Goal: Information Seeking & Learning: Learn about a topic

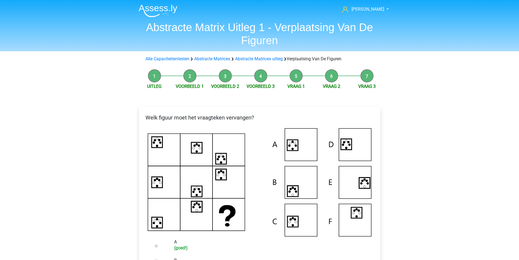
scroll to position [136, 0]
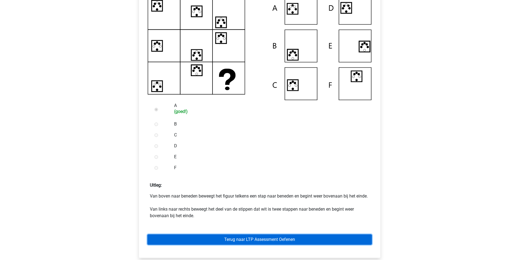
click at [267, 244] on link "Terug naar LTP Assessment Oefenen" at bounding box center [259, 239] width 224 height 10
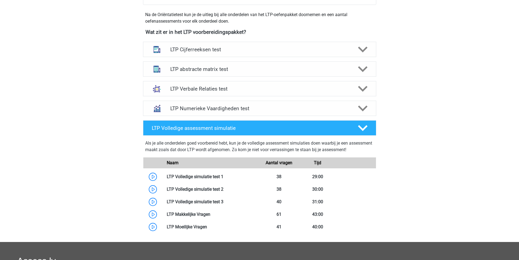
scroll to position [109, 0]
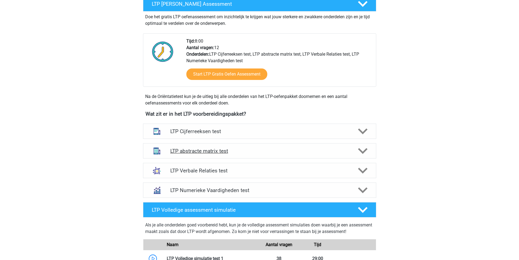
click at [249, 148] on h4 "LTP abstracte matrix test" at bounding box center [259, 151] width 178 height 6
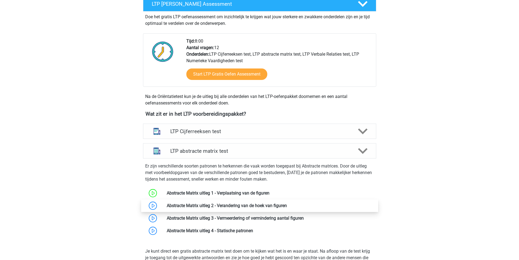
click at [287, 203] on link at bounding box center [287, 205] width 0 height 5
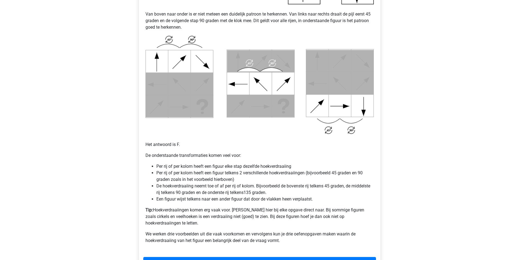
scroll to position [272, 0]
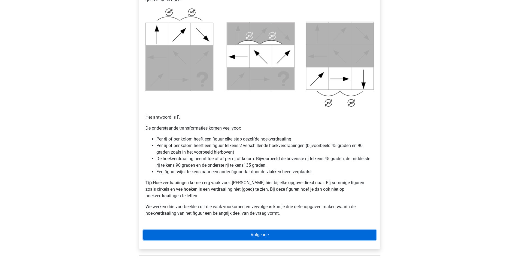
click at [244, 229] on link "Volgende" at bounding box center [259, 234] width 233 height 10
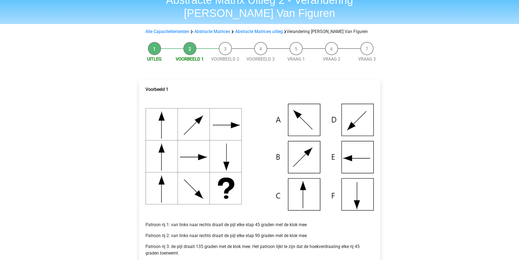
scroll to position [136, 0]
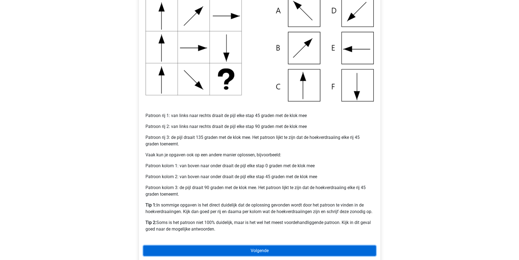
click at [189, 248] on link "Volgende" at bounding box center [259, 250] width 233 height 10
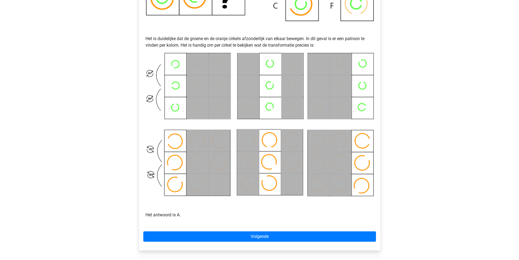
scroll to position [272, 0]
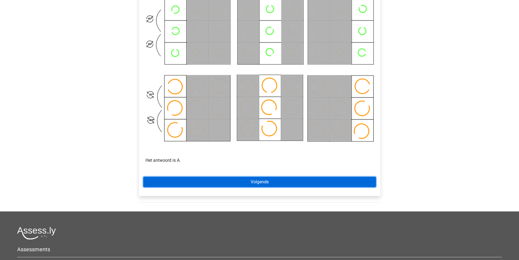
click at [236, 181] on link "Volgende" at bounding box center [259, 181] width 233 height 10
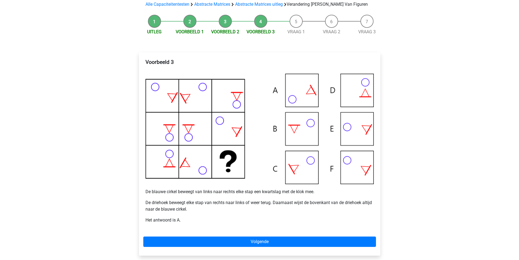
scroll to position [82, 0]
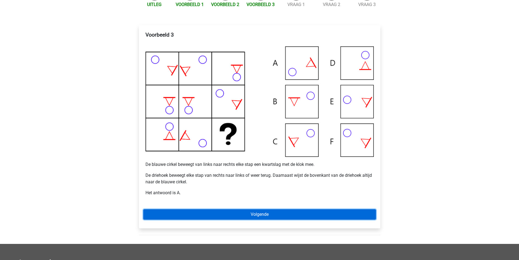
click at [264, 214] on link "Volgende" at bounding box center [259, 214] width 233 height 10
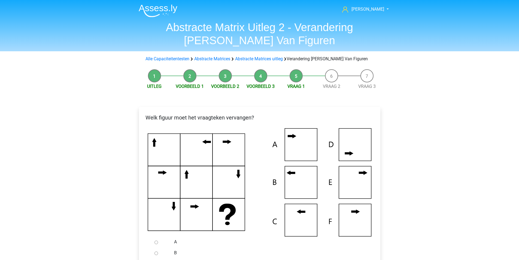
scroll to position [82, 0]
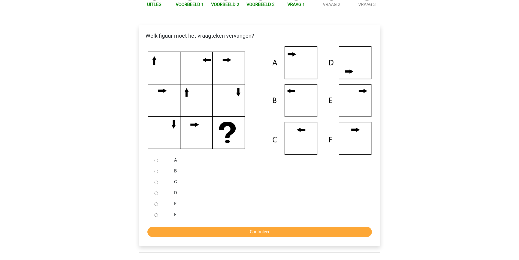
click at [156, 182] on input "C" at bounding box center [156, 182] width 4 height 4
radio input "true"
click at [207, 235] on input "Controleer" at bounding box center [259, 231] width 224 height 10
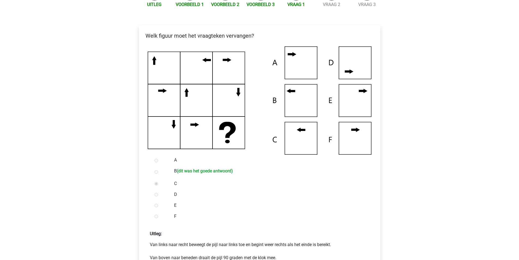
scroll to position [218, 0]
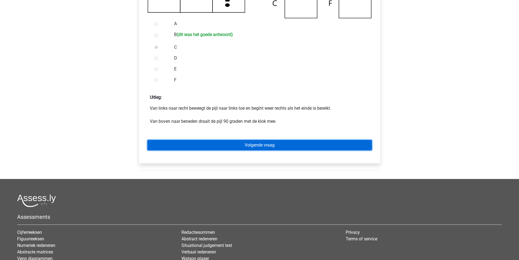
click at [206, 146] on link "Volgende vraag" at bounding box center [259, 145] width 224 height 10
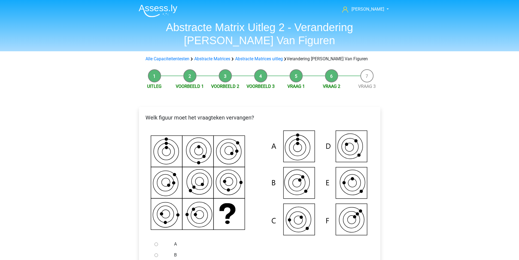
scroll to position [136, 0]
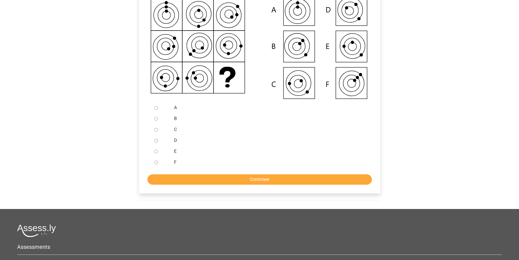
click at [156, 130] on input "C" at bounding box center [156, 130] width 4 height 4
radio input "true"
click at [220, 179] on input "Controleer" at bounding box center [259, 179] width 224 height 10
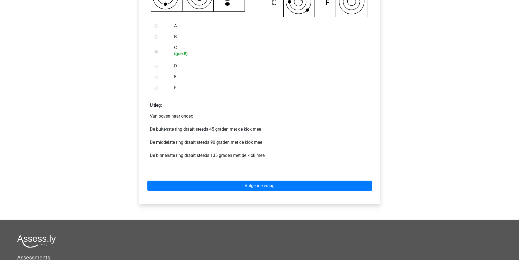
scroll to position [245, 0]
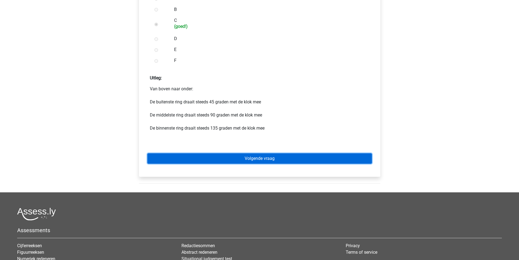
click at [234, 162] on link "Volgende vraag" at bounding box center [259, 158] width 224 height 10
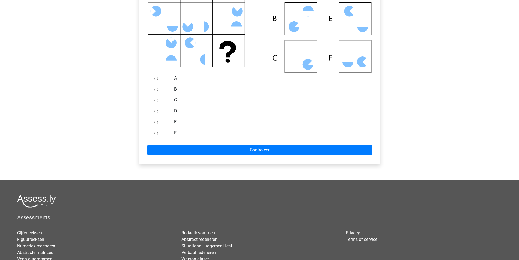
scroll to position [54, 0]
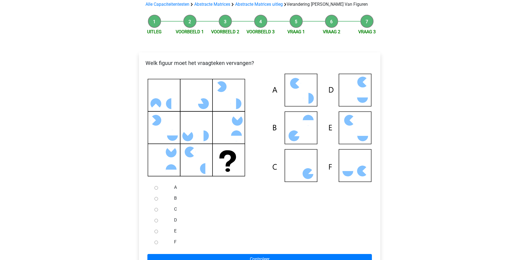
click at [158, 243] on div at bounding box center [161, 241] width 18 height 11
click at [158, 242] on div at bounding box center [161, 241] width 18 height 11
click at [157, 242] on input "F" at bounding box center [156, 242] width 4 height 4
radio input "true"
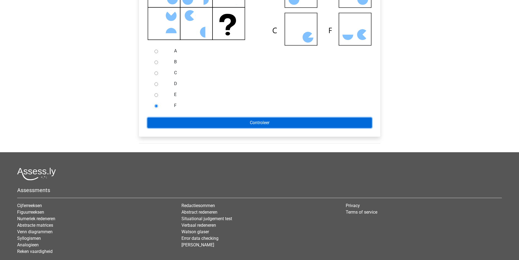
click at [254, 124] on input "Controleer" at bounding box center [259, 122] width 224 height 10
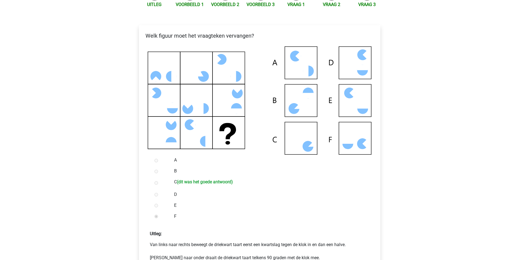
scroll to position [245, 0]
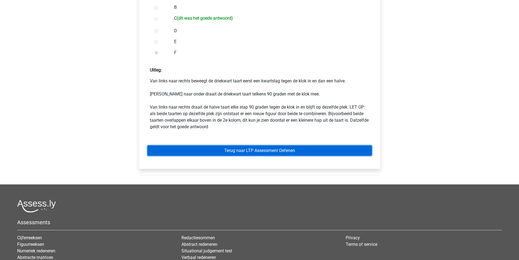
click at [247, 149] on link "Terug naar LTP Assessment Oefenen" at bounding box center [259, 150] width 224 height 10
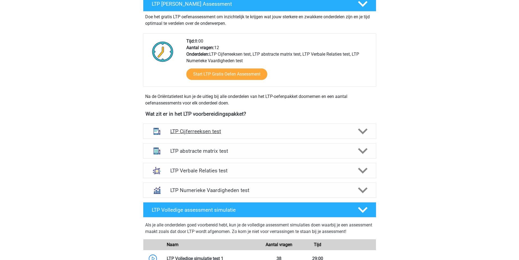
scroll to position [191, 0]
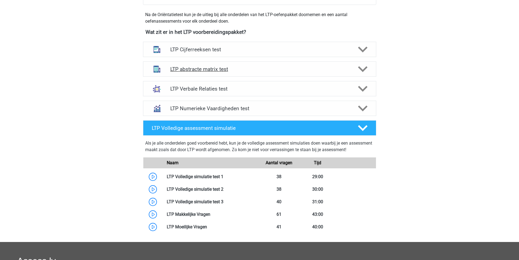
click at [251, 69] on h4 "LTP abstracte matrix test" at bounding box center [259, 69] width 178 height 6
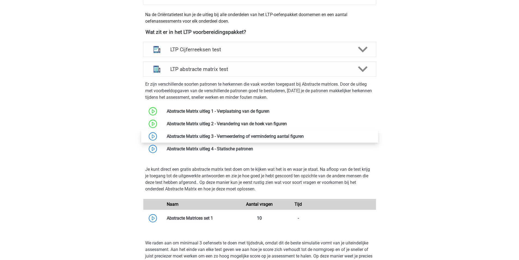
click at [304, 136] on link at bounding box center [304, 135] width 0 height 5
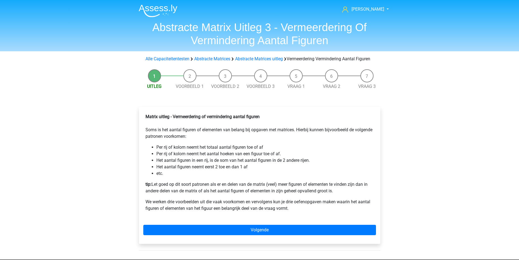
scroll to position [54, 0]
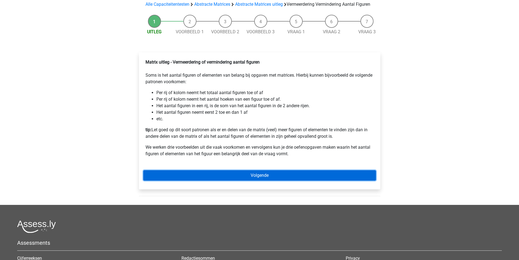
click at [231, 180] on link "Volgende" at bounding box center [259, 175] width 233 height 10
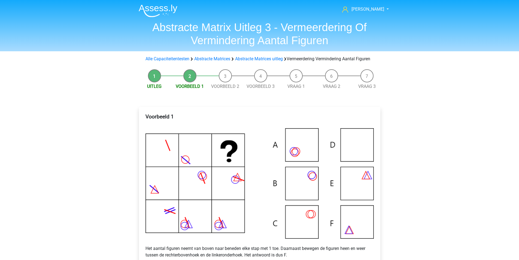
scroll to position [54, 0]
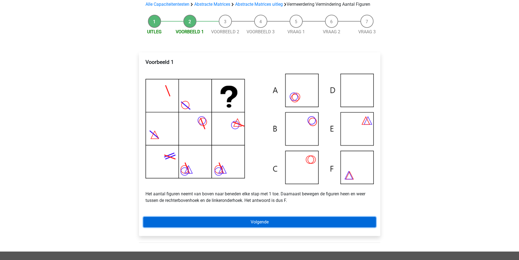
click at [264, 227] on link "Volgende" at bounding box center [259, 221] width 233 height 10
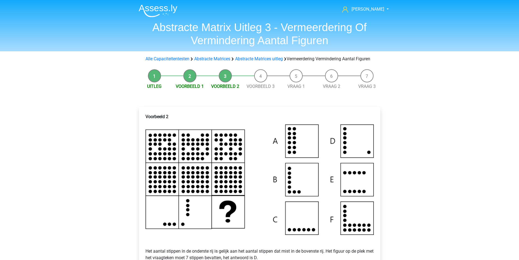
scroll to position [109, 0]
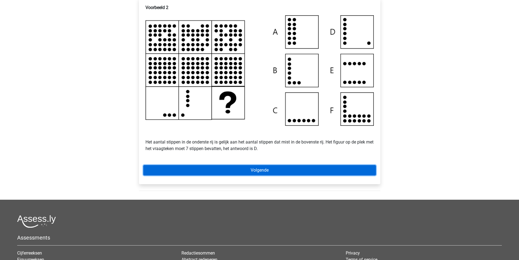
click at [278, 175] on link "Volgende" at bounding box center [259, 170] width 233 height 10
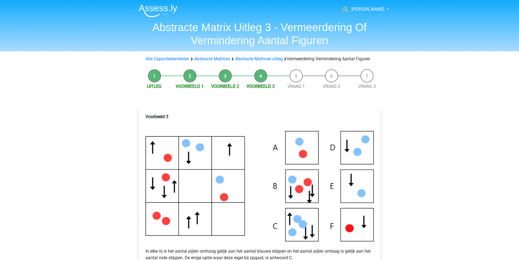
scroll to position [109, 0]
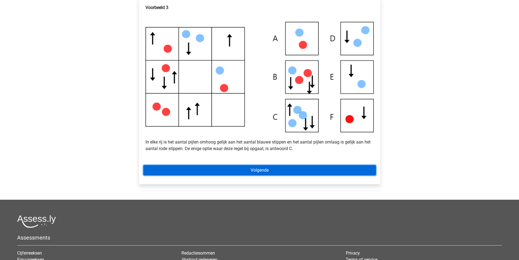
click at [273, 172] on link "Volgende" at bounding box center [259, 170] width 233 height 10
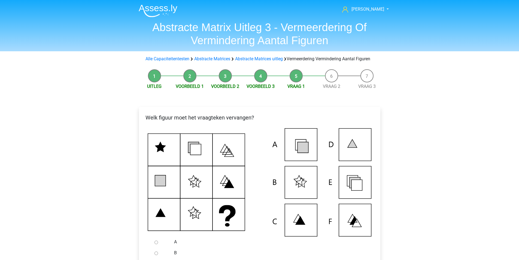
scroll to position [109, 0]
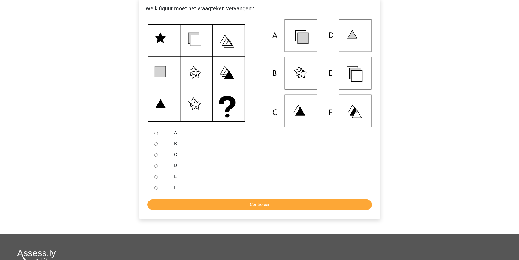
click at [155, 178] on input "E" at bounding box center [156, 177] width 4 height 4
radio input "true"
click at [164, 209] on input "Controleer" at bounding box center [259, 204] width 224 height 10
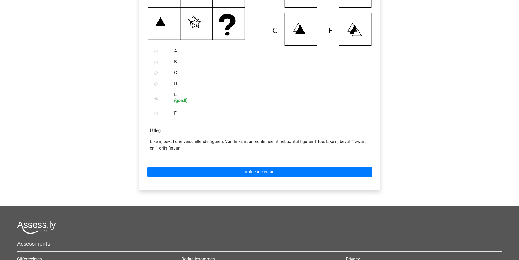
scroll to position [272, 0]
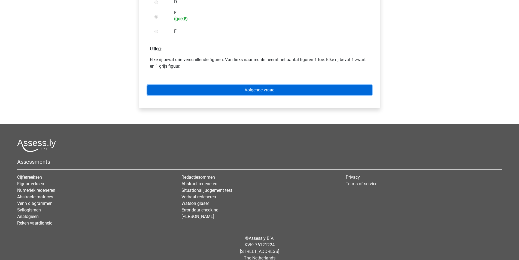
click at [264, 95] on link "Volgende vraag" at bounding box center [259, 90] width 224 height 10
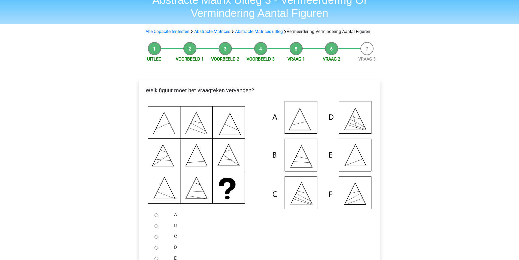
scroll to position [163, 0]
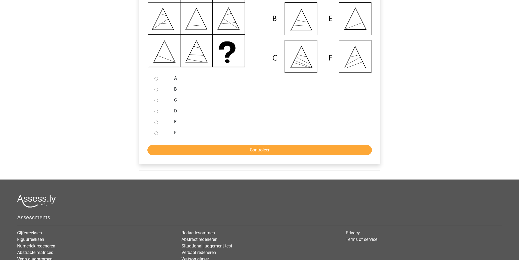
click at [155, 135] on input "F" at bounding box center [156, 133] width 4 height 4
radio input "true"
click at [307, 155] on input "Controleer" at bounding box center [259, 150] width 224 height 10
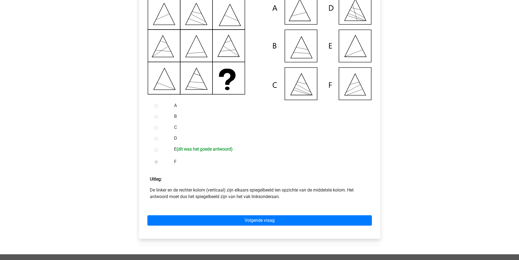
scroll to position [109, 0]
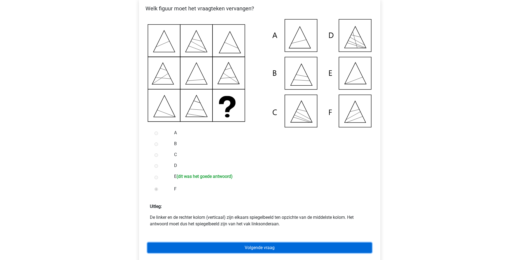
click at [276, 252] on link "Volgende vraag" at bounding box center [259, 247] width 224 height 10
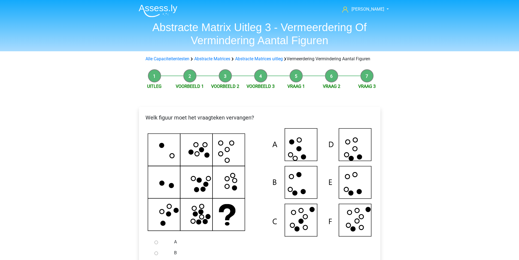
scroll to position [27, 0]
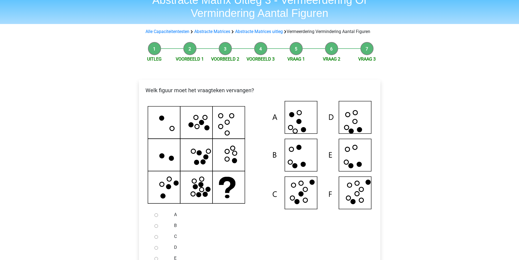
click at [155, 238] on input "C" at bounding box center [156, 237] width 4 height 4
radio input "true"
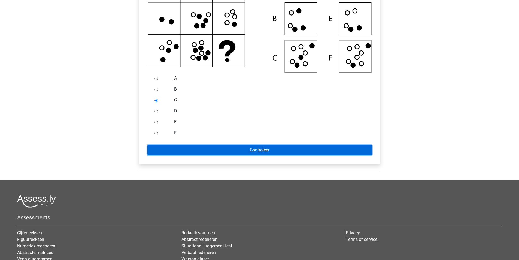
click at [236, 155] on input "Controleer" at bounding box center [259, 150] width 224 height 10
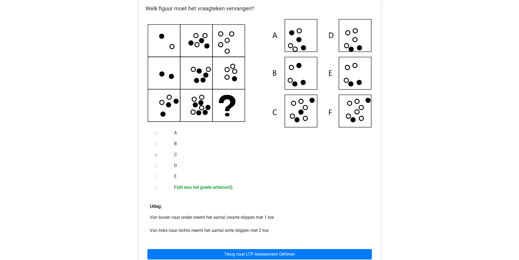
scroll to position [136, 0]
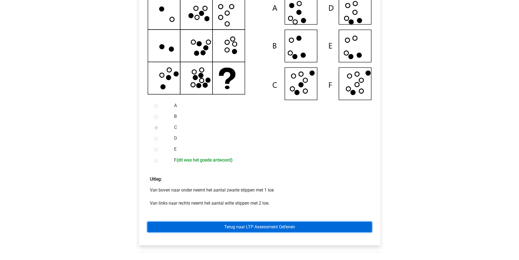
click at [267, 232] on link "Terug naar LTP Assessment Oefenen" at bounding box center [259, 226] width 224 height 10
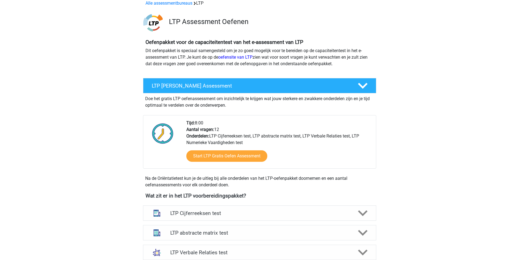
scroll to position [191, 0]
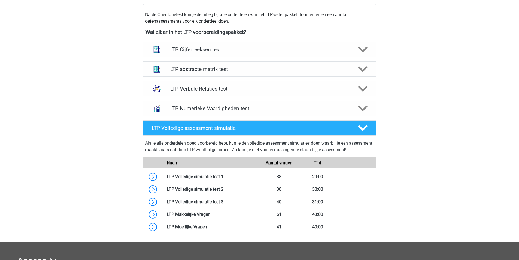
click at [201, 69] on h4 "LTP abstracte matrix test" at bounding box center [259, 69] width 178 height 6
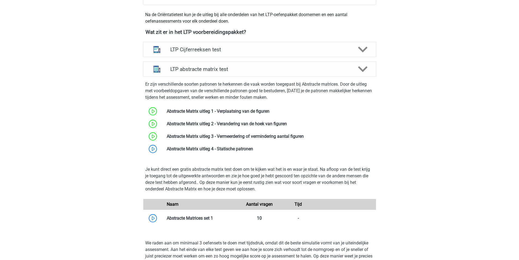
scroll to position [272, 0]
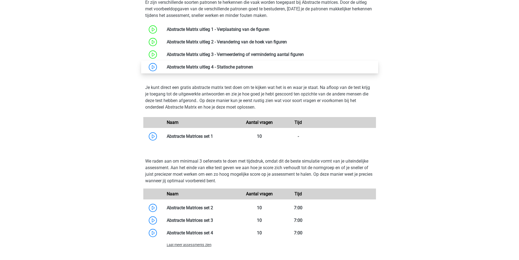
click at [253, 67] on link at bounding box center [253, 66] width 0 height 5
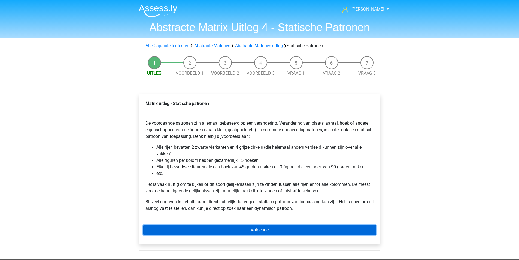
click at [221, 228] on link "Volgende" at bounding box center [259, 229] width 233 height 10
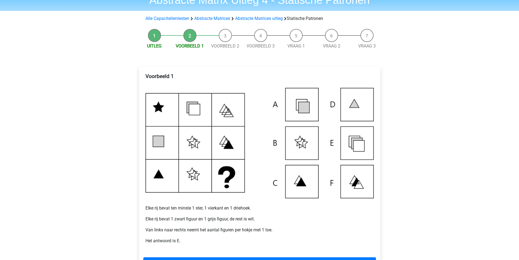
scroll to position [109, 0]
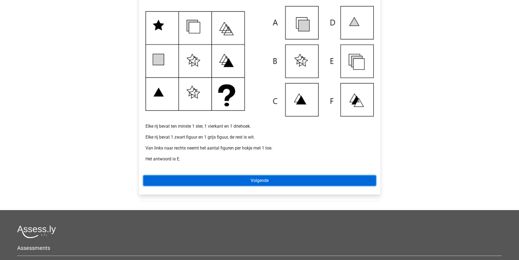
click at [218, 180] on link "Volgende" at bounding box center [259, 180] width 233 height 10
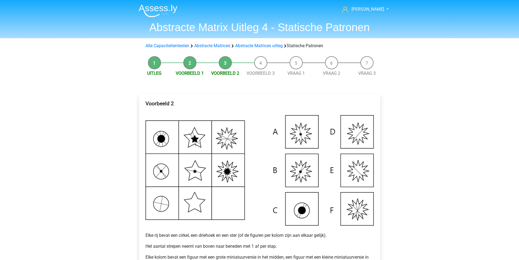
scroll to position [54, 0]
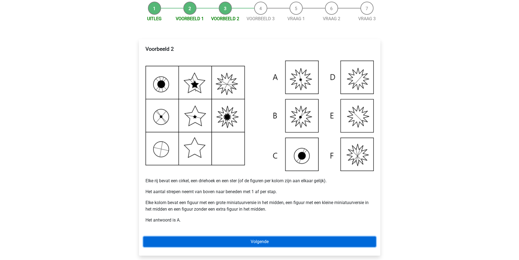
click at [226, 239] on link "Volgende" at bounding box center [259, 241] width 233 height 10
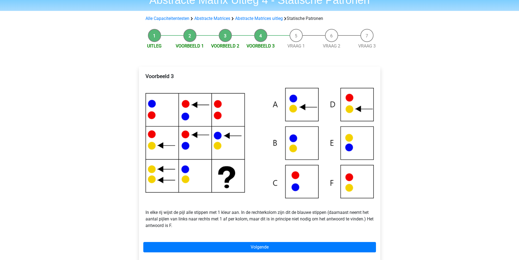
scroll to position [109, 0]
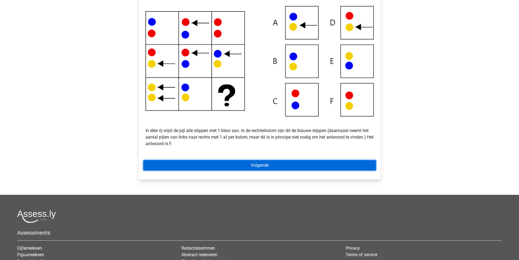
click at [277, 165] on link "Volgende" at bounding box center [259, 165] width 233 height 10
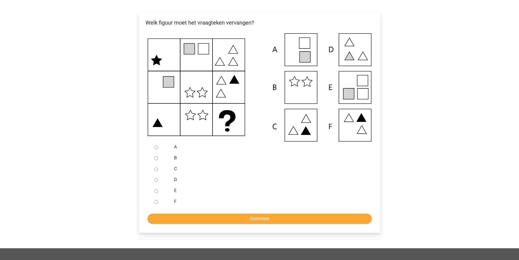
scroll to position [54, 0]
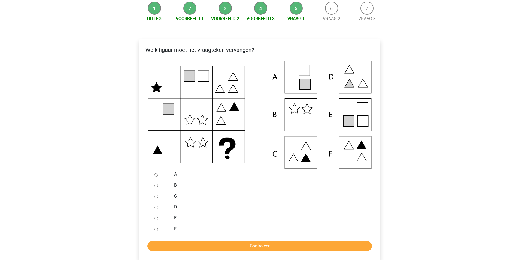
click at [156, 219] on input "E" at bounding box center [156, 218] width 4 height 4
radio input "true"
click at [175, 243] on input "Controleer" at bounding box center [259, 245] width 224 height 10
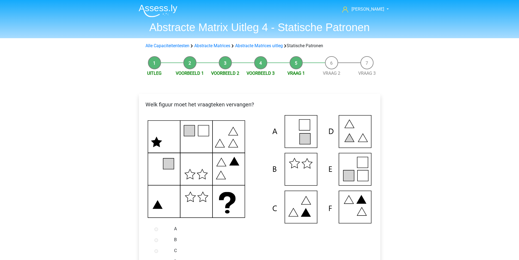
scroll to position [163, 0]
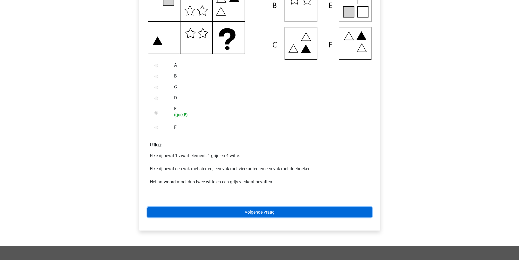
click at [271, 212] on link "Volgende vraag" at bounding box center [259, 212] width 224 height 10
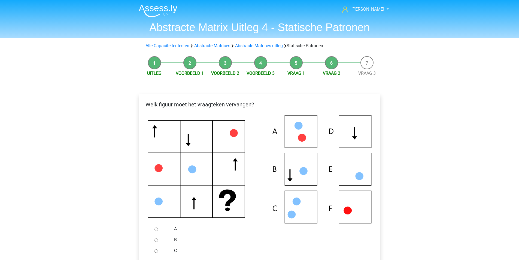
scroll to position [82, 0]
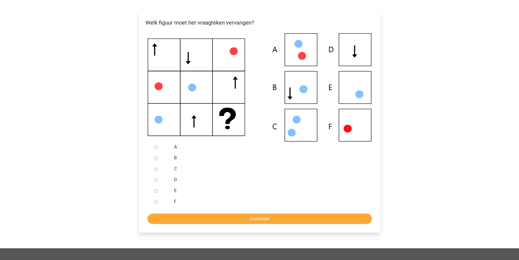
click at [155, 191] on input "E" at bounding box center [156, 191] width 4 height 4
radio input "true"
click at [202, 221] on input "Controleer" at bounding box center [259, 218] width 224 height 10
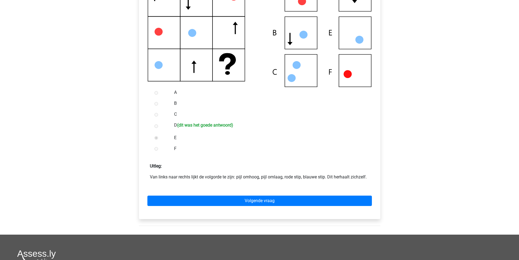
scroll to position [109, 0]
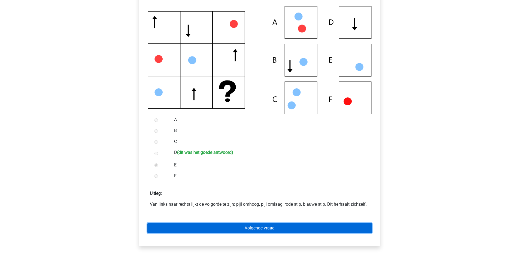
click at [268, 227] on link "Volgende vraag" at bounding box center [259, 227] width 224 height 10
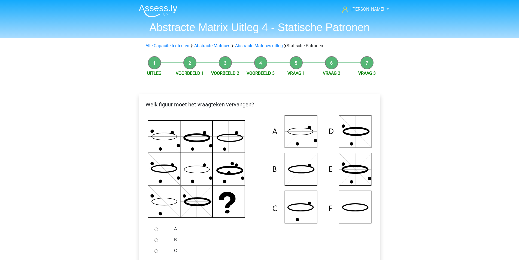
scroll to position [54, 0]
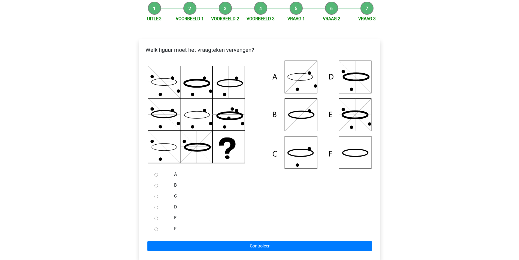
click at [157, 218] on input "E" at bounding box center [156, 218] width 4 height 4
radio input "true"
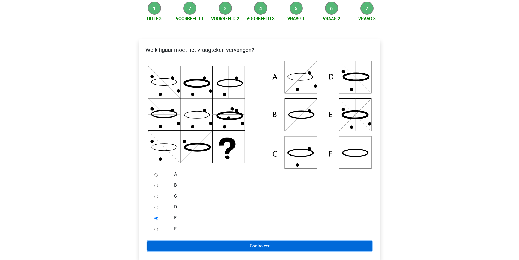
click at [170, 245] on input "Controleer" at bounding box center [259, 245] width 224 height 10
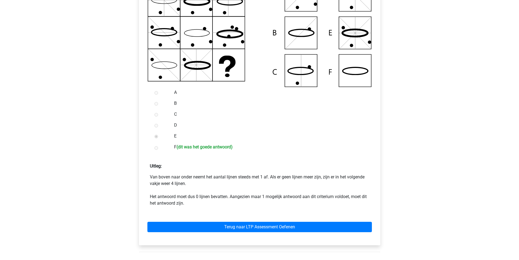
scroll to position [245, 0]
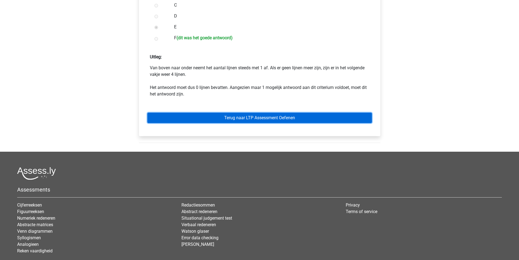
click at [156, 116] on link "Terug naar LTP Assessment Oefenen" at bounding box center [259, 117] width 224 height 10
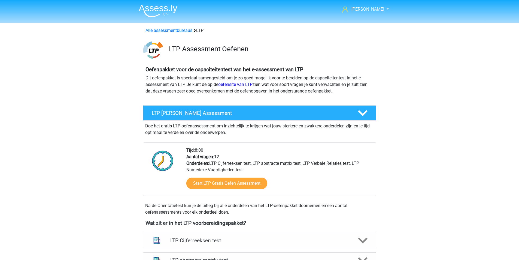
scroll to position [109, 0]
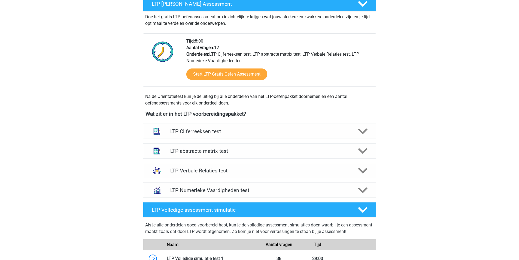
drag, startPoint x: 216, startPoint y: 148, endPoint x: 187, endPoint y: 147, distance: 29.1
click at [216, 148] on h4 "LTP abstracte matrix test" at bounding box center [259, 151] width 178 height 6
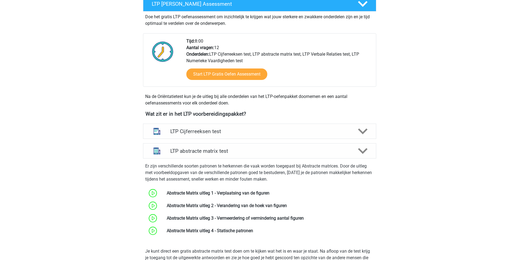
scroll to position [191, 0]
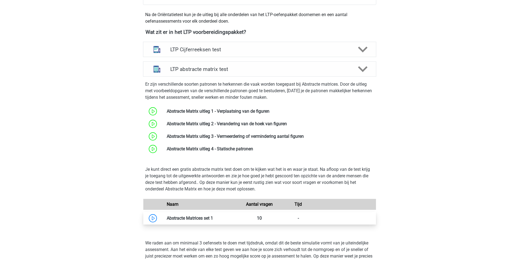
click at [213, 218] on link at bounding box center [213, 217] width 0 height 5
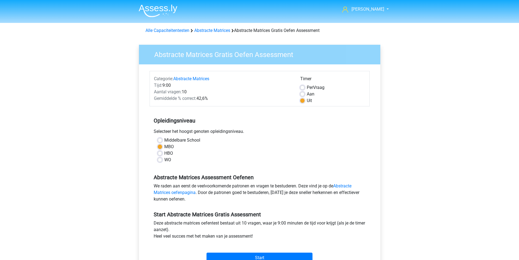
scroll to position [82, 0]
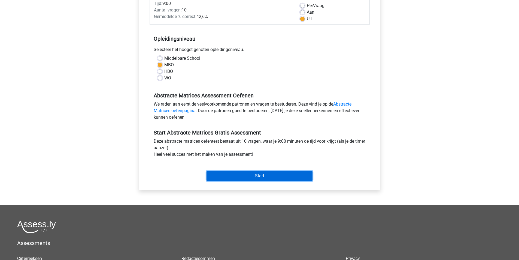
click at [243, 178] on input "Start" at bounding box center [259, 175] width 106 height 10
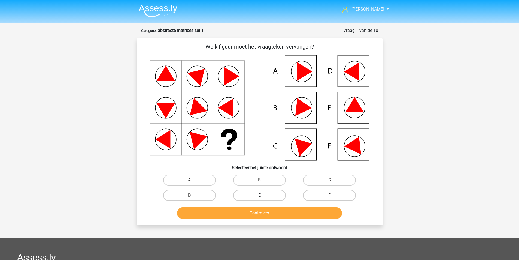
click at [256, 196] on label "E" at bounding box center [259, 195] width 53 height 11
click at [259, 196] on input "E" at bounding box center [261, 197] width 4 height 4
radio input "true"
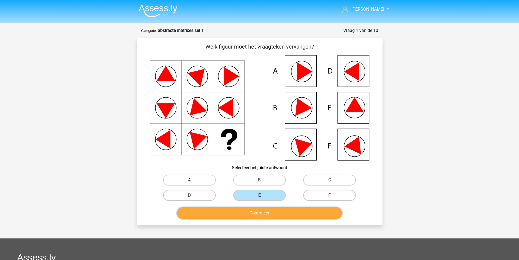
click at [264, 212] on button "Controleer" at bounding box center [259, 212] width 165 height 11
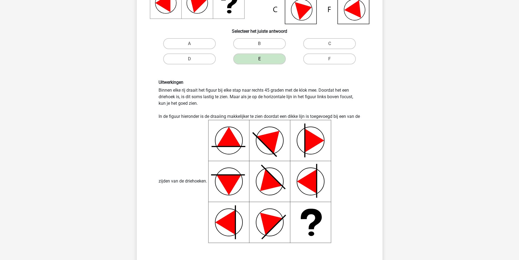
scroll to position [300, 0]
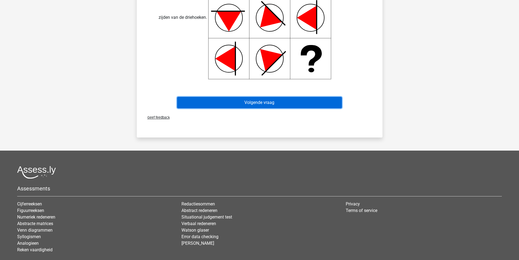
click at [275, 103] on button "Volgende vraag" at bounding box center [259, 102] width 165 height 11
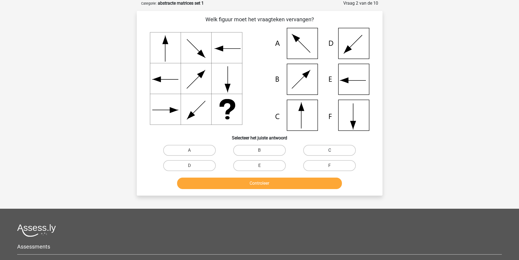
click at [340, 148] on label "C" at bounding box center [329, 150] width 53 height 11
click at [333, 150] on input "C" at bounding box center [331, 152] width 4 height 4
radio input "true"
click at [296, 182] on button "Controleer" at bounding box center [259, 182] width 165 height 11
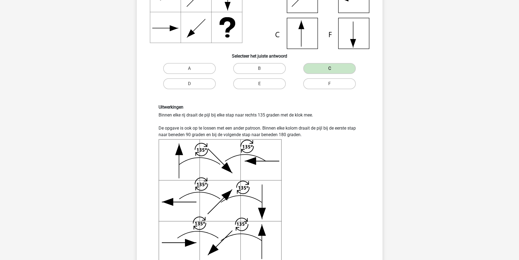
scroll to position [191, 0]
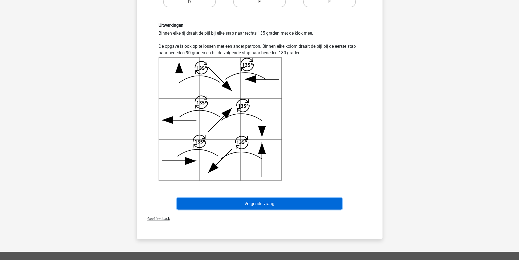
click at [268, 204] on button "Volgende vraag" at bounding box center [259, 203] width 165 height 11
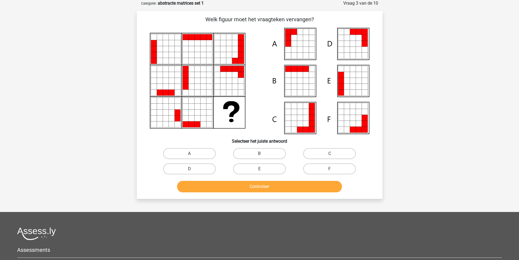
scroll to position [0, 0]
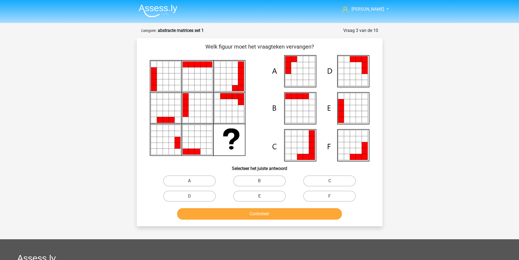
click at [205, 183] on label "A" at bounding box center [189, 180] width 53 height 11
click at [193, 183] on input "A" at bounding box center [191, 183] width 4 height 4
radio input "true"
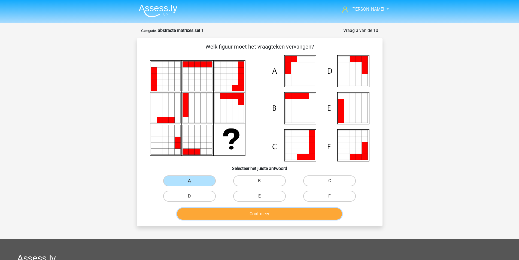
drag, startPoint x: 245, startPoint y: 212, endPoint x: 121, endPoint y: 208, distance: 124.5
click at [245, 212] on button "Controleer" at bounding box center [259, 213] width 165 height 11
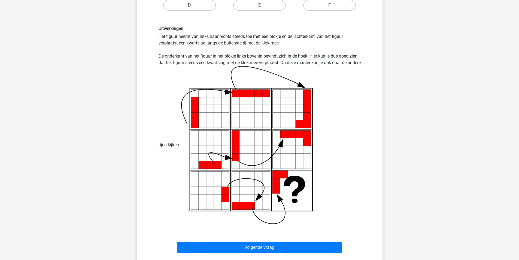
scroll to position [272, 0]
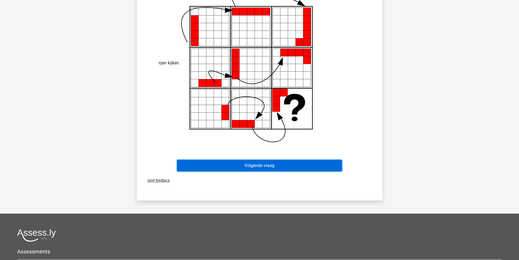
click at [263, 165] on button "Volgende vraag" at bounding box center [259, 165] width 165 height 11
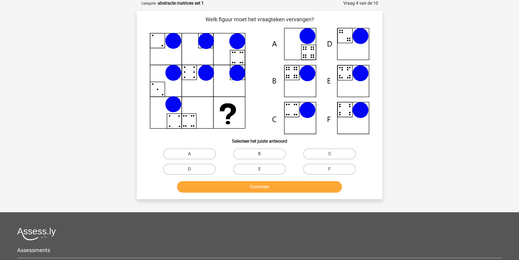
scroll to position [0, 0]
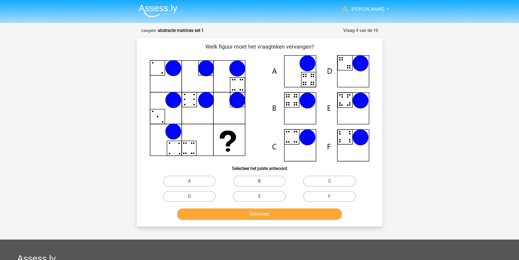
click at [262, 180] on label "B" at bounding box center [259, 180] width 53 height 11
click at [262, 181] on input "B" at bounding box center [261, 183] width 4 height 4
radio input "true"
drag, startPoint x: 270, startPoint y: 213, endPoint x: 262, endPoint y: 209, distance: 8.7
click at [270, 213] on button "Controleer" at bounding box center [259, 213] width 165 height 11
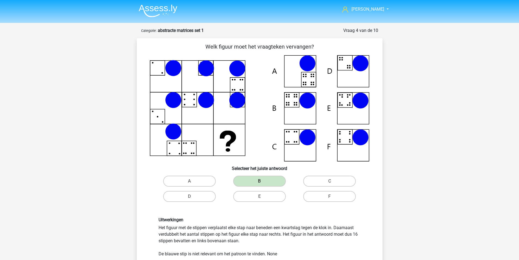
scroll to position [136, 0]
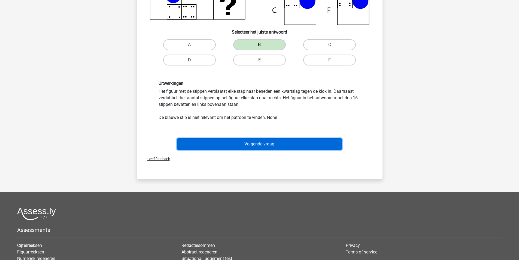
click at [295, 147] on button "Volgende vraag" at bounding box center [259, 143] width 165 height 11
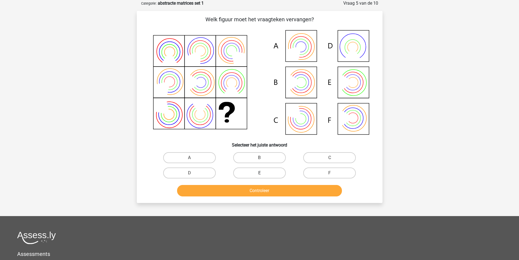
click at [258, 171] on label "E" at bounding box center [259, 172] width 53 height 11
click at [259, 173] on input "E" at bounding box center [261, 175] width 4 height 4
radio input "true"
click at [260, 188] on button "Controleer" at bounding box center [259, 190] width 165 height 11
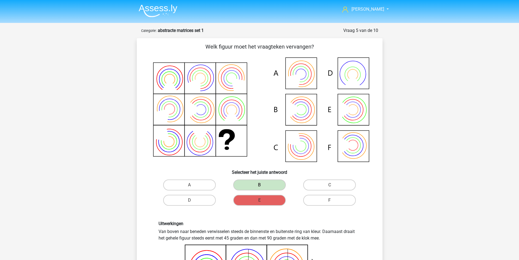
scroll to position [163, 0]
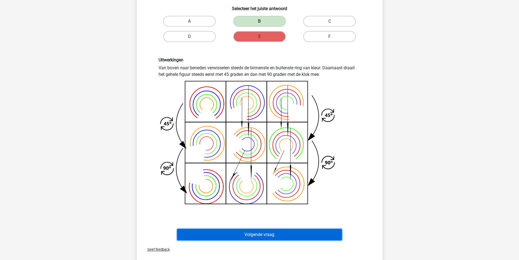
click at [231, 237] on button "Volgende vraag" at bounding box center [259, 233] width 165 height 11
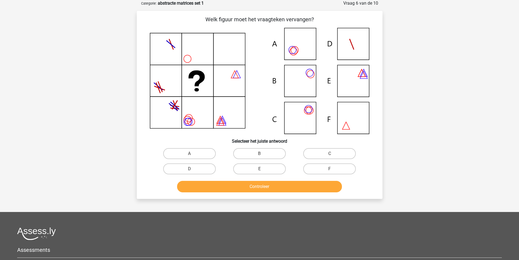
scroll to position [0, 0]
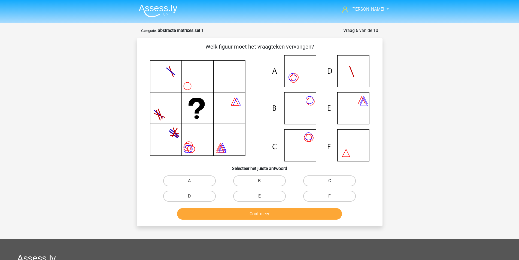
click at [328, 178] on label "C" at bounding box center [329, 180] width 53 height 11
click at [329, 181] on input "C" at bounding box center [331, 183] width 4 height 4
radio input "true"
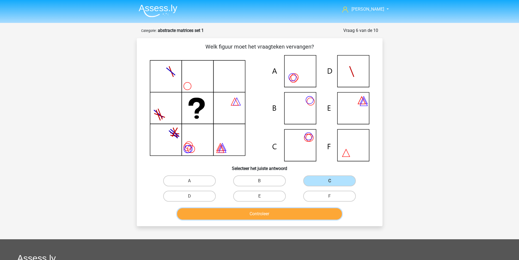
click at [259, 217] on button "Controleer" at bounding box center [259, 213] width 165 height 11
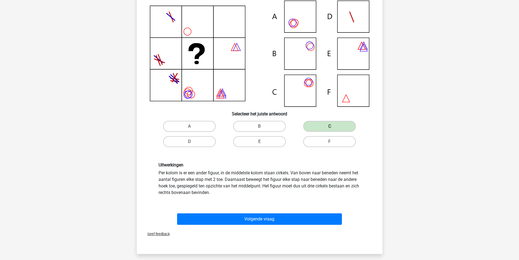
scroll to position [27, 0]
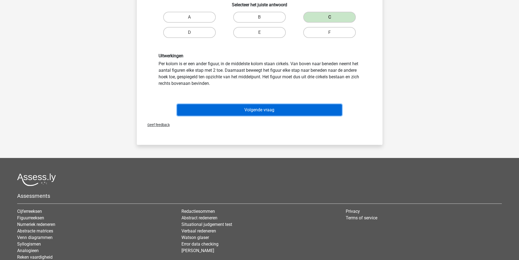
click at [219, 111] on button "Volgende vraag" at bounding box center [259, 109] width 165 height 11
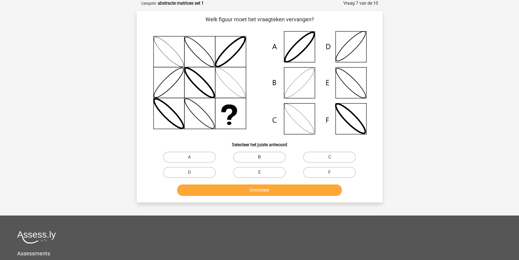
click at [262, 152] on label "B" at bounding box center [259, 156] width 53 height 11
click at [262, 157] on input "B" at bounding box center [261, 159] width 4 height 4
radio input "true"
click at [260, 191] on button "Controleer" at bounding box center [259, 189] width 165 height 11
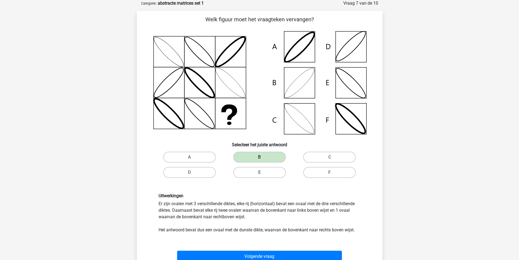
scroll to position [82, 0]
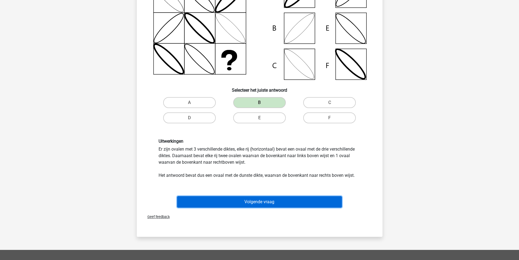
click at [235, 202] on button "Volgende vraag" at bounding box center [259, 201] width 165 height 11
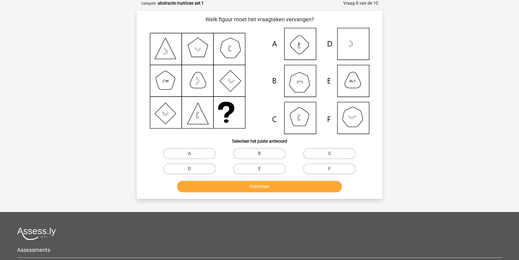
click at [323, 153] on label "C" at bounding box center [329, 153] width 53 height 11
click at [329, 153] on input "C" at bounding box center [331, 155] width 4 height 4
radio input "true"
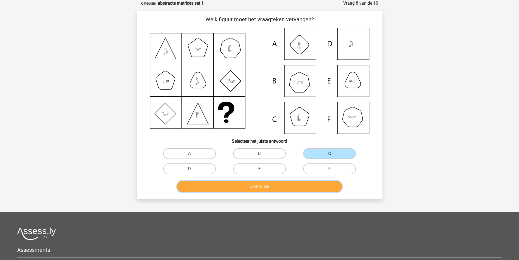
click at [286, 186] on button "Controleer" at bounding box center [259, 186] width 165 height 11
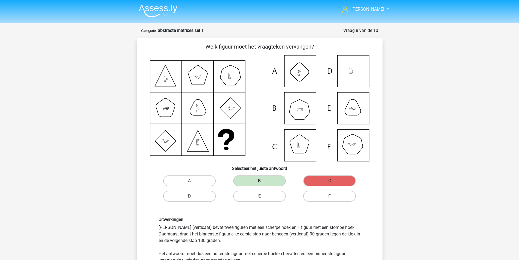
scroll to position [136, 0]
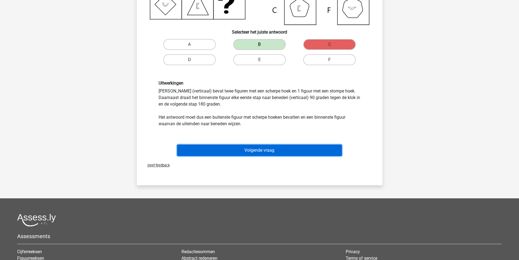
click at [270, 154] on button "Volgende vraag" at bounding box center [259, 149] width 165 height 11
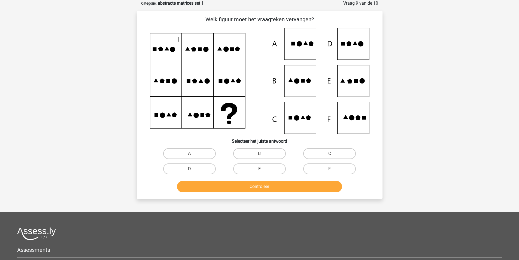
scroll to position [0, 0]
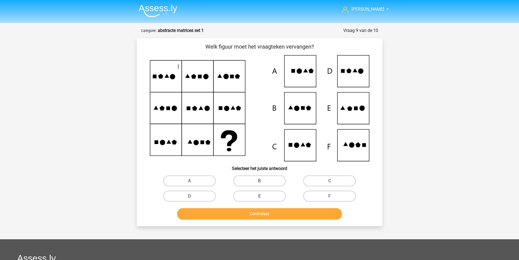
click at [259, 192] on label "E" at bounding box center [259, 195] width 53 height 11
click at [259, 196] on input "E" at bounding box center [261, 198] width 4 height 4
radio input "true"
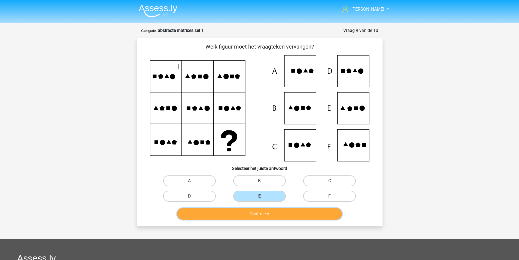
click at [261, 217] on button "Controleer" at bounding box center [259, 213] width 165 height 11
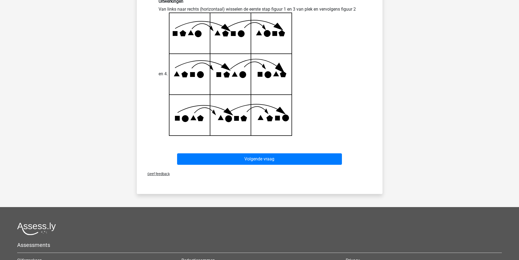
scroll to position [136, 0]
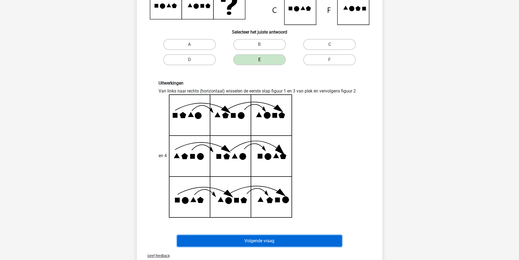
click at [244, 239] on button "Volgende vraag" at bounding box center [259, 240] width 165 height 11
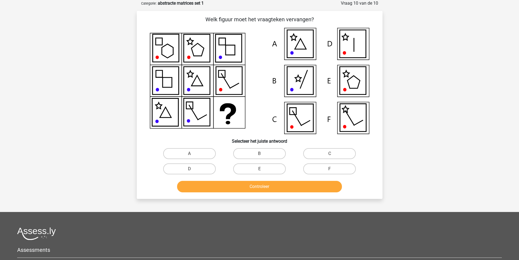
scroll to position [0, 0]
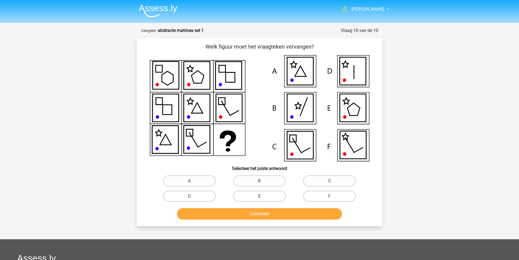
click at [265, 201] on label "E" at bounding box center [259, 195] width 53 height 11
click at [263, 199] on input "E" at bounding box center [261, 198] width 4 height 4
radio input "true"
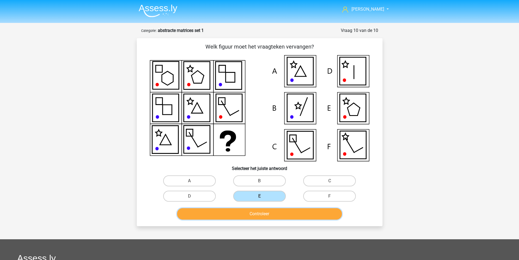
click at [262, 213] on button "Controleer" at bounding box center [259, 213] width 165 height 11
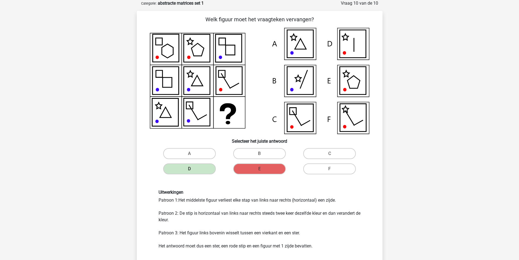
scroll to position [109, 0]
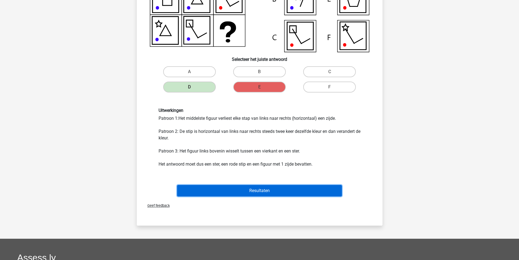
click at [322, 191] on button "Resultaten" at bounding box center [259, 190] width 165 height 11
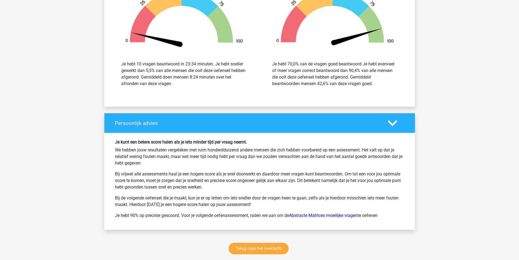
scroll to position [708, 0]
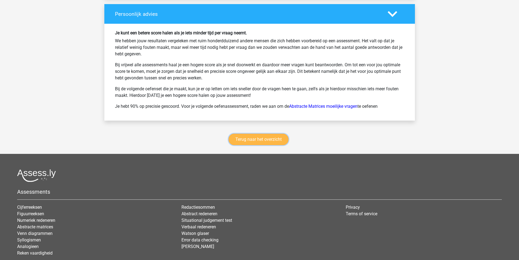
click at [248, 139] on link "Terug naar het overzicht" at bounding box center [258, 138] width 60 height 11
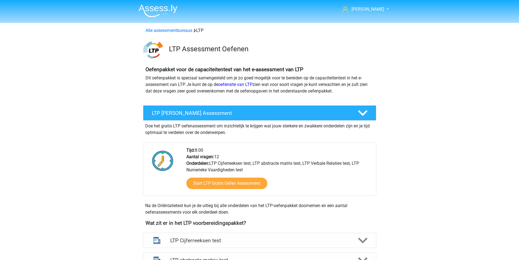
scroll to position [136, 0]
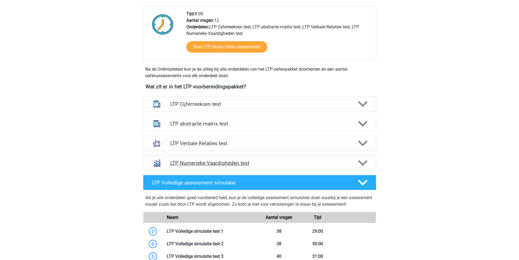
click at [254, 161] on h4 "LTP Numerieke Vaardigheden test" at bounding box center [259, 163] width 178 height 6
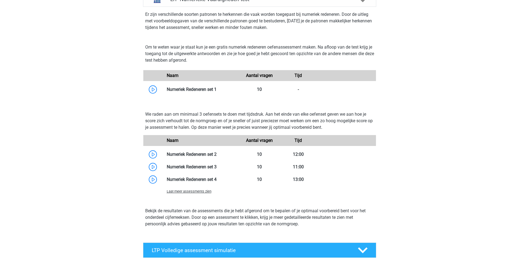
scroll to position [218, 0]
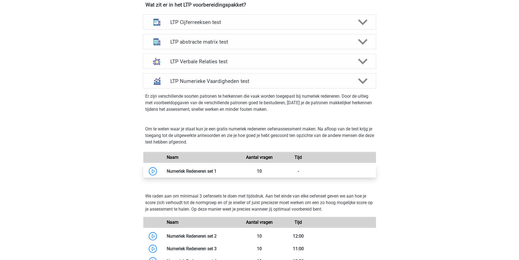
click at [216, 170] on link at bounding box center [216, 170] width 0 height 5
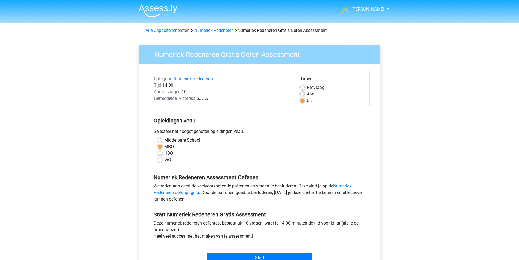
scroll to position [109, 0]
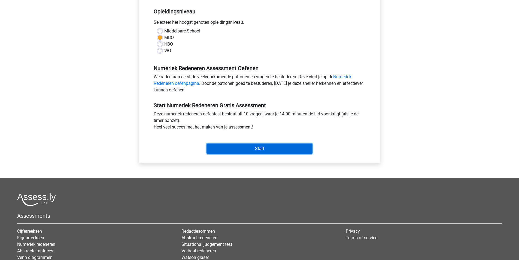
click at [279, 147] on input "Start" at bounding box center [259, 148] width 106 height 10
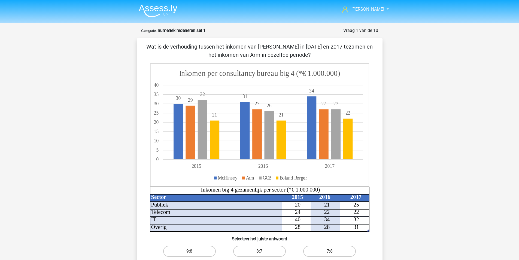
scroll to position [163, 0]
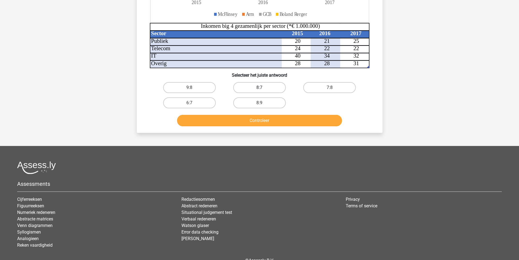
click at [274, 88] on label "8:7" at bounding box center [259, 87] width 53 height 11
click at [263, 88] on input "8:7" at bounding box center [261, 89] width 4 height 4
radio input "true"
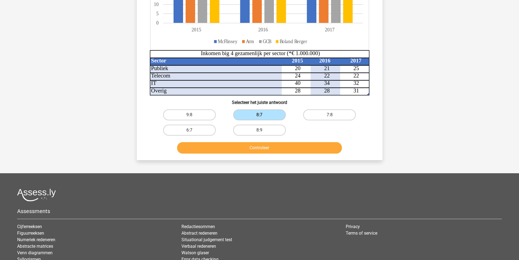
scroll to position [54, 0]
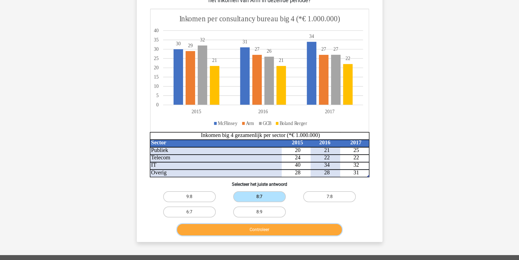
click at [287, 233] on button "Controleer" at bounding box center [259, 229] width 165 height 11
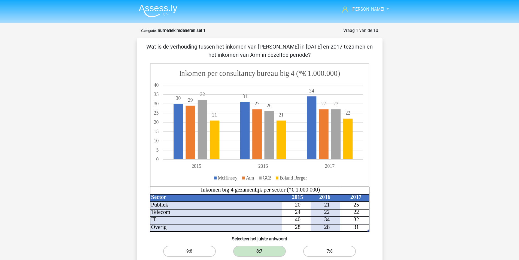
scroll to position [136, 0]
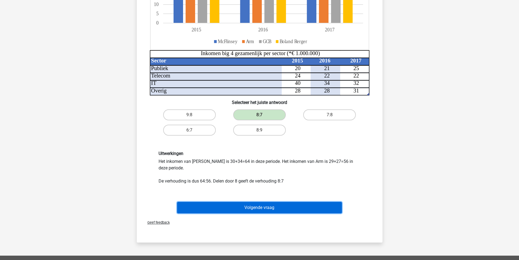
click at [291, 209] on button "Volgende vraag" at bounding box center [259, 207] width 165 height 11
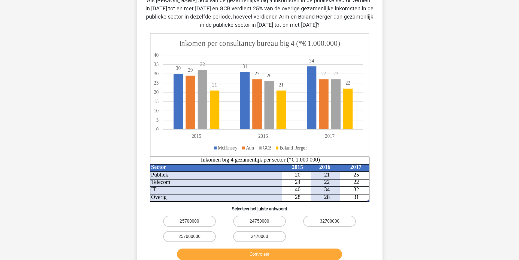
scroll to position [0, 0]
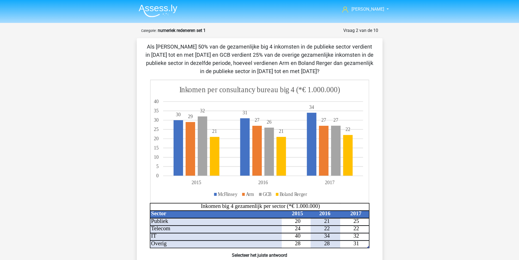
drag, startPoint x: 222, startPoint y: 65, endPoint x: 332, endPoint y: 69, distance: 109.8
click at [332, 69] on p "Als [PERSON_NAME] 50% van de gezamenlijke big 4 inkomsten in de publieke sector…" at bounding box center [259, 58] width 228 height 33
click at [306, 74] on p "Als [PERSON_NAME] 50% van de gezamenlijke big 4 inkomsten in de publieke sector…" at bounding box center [259, 58] width 228 height 33
drag, startPoint x: 160, startPoint y: 47, endPoint x: 205, endPoint y: 47, distance: 44.4
click at [205, 47] on p "Als [PERSON_NAME] 50% van de gezamenlijke big 4 inkomsten in de publieke sector…" at bounding box center [259, 58] width 228 height 33
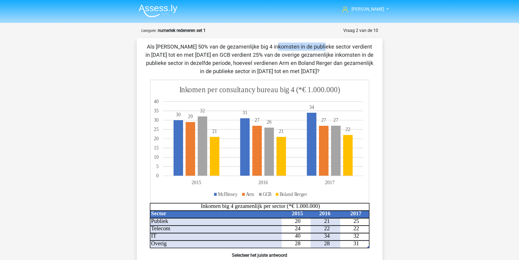
click at [202, 50] on p "Als [PERSON_NAME] 50% van de gezamenlijke big 4 inkomsten in de publieke sector…" at bounding box center [259, 58] width 228 height 33
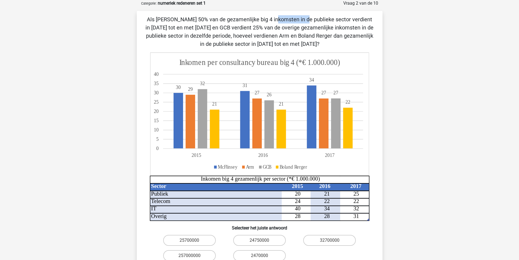
drag, startPoint x: 156, startPoint y: 20, endPoint x: 189, endPoint y: 20, distance: 32.7
click at [189, 20] on p "Als [PERSON_NAME] 50% van de gezamenlijke big 4 inkomsten in de publieke sector…" at bounding box center [259, 31] width 228 height 33
click at [413, 139] on div "[PERSON_NAME] [EMAIL_ADDRESS][DOMAIN_NAME] Nederlands English" at bounding box center [259, 207] width 519 height 469
drag, startPoint x: 156, startPoint y: 19, endPoint x: 191, endPoint y: 22, distance: 35.2
click at [191, 22] on p "Als [PERSON_NAME] 50% van de gezamenlijke big 4 inkomsten in de publieke sector…" at bounding box center [259, 31] width 228 height 33
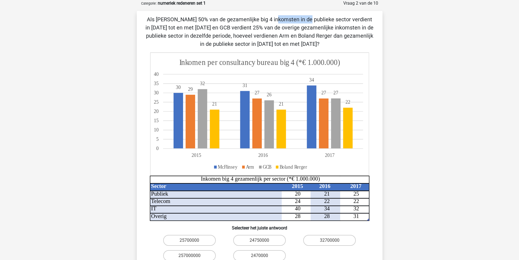
click at [188, 20] on p "Als [PERSON_NAME] 50% van de gezamenlijke big 4 inkomsten in de publieke sector…" at bounding box center [259, 31] width 228 height 33
drag, startPoint x: 212, startPoint y: 18, endPoint x: 273, endPoint y: 19, distance: 61.6
click at [273, 19] on p "Als [PERSON_NAME] 50% van de gezamenlijke big 4 inkomsten in de publieke sector…" at bounding box center [259, 31] width 228 height 33
click at [251, 20] on p "Als [PERSON_NAME] 50% van de gezamenlijke big 4 inkomsten in de publieke sector…" at bounding box center [259, 31] width 228 height 33
drag, startPoint x: 246, startPoint y: 19, endPoint x: 254, endPoint y: 19, distance: 8.2
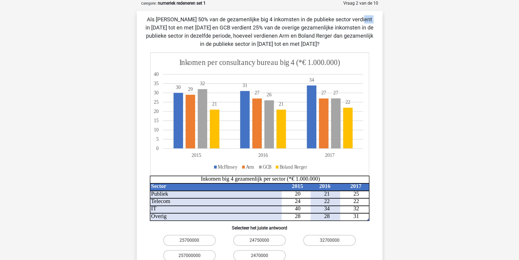
click at [254, 19] on p "Als [PERSON_NAME] 50% van de gezamenlijke big 4 inkomsten in de publieke sector…" at bounding box center [259, 31] width 228 height 33
click at [257, 20] on p "Als [PERSON_NAME] 50% van de gezamenlijke big 4 inkomsten in de publieke sector…" at bounding box center [259, 31] width 228 height 33
drag, startPoint x: 198, startPoint y: 28, endPoint x: 221, endPoint y: 27, distance: 23.4
click at [221, 27] on p "Als [PERSON_NAME] 50% van de gezamenlijke big 4 inkomsten in de publieke sector…" at bounding box center [259, 31] width 228 height 33
click at [235, 27] on p "Als [PERSON_NAME] 50% van de gezamenlijke big 4 inkomsten in de publieke sector…" at bounding box center [259, 31] width 228 height 33
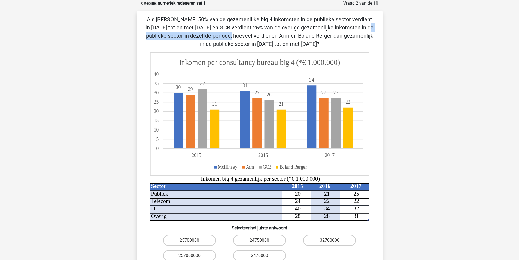
drag, startPoint x: 254, startPoint y: 28, endPoint x: 344, endPoint y: 25, distance: 91.0
click at [344, 25] on p "Als [PERSON_NAME] 50% van de gezamenlijke big 4 inkomsten in de publieke sector…" at bounding box center [259, 31] width 228 height 33
click at [360, 27] on p "Als [PERSON_NAME] 50% van de gezamenlijke big 4 inkomsten in de publieke sector…" at bounding box center [259, 31] width 228 height 33
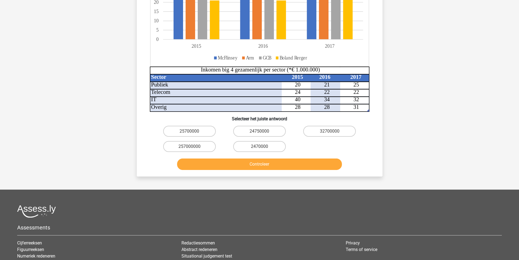
scroll to position [54, 0]
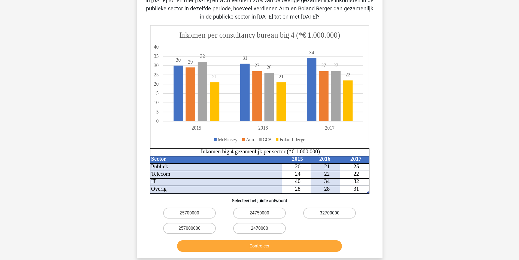
click at [331, 212] on label "32700000" at bounding box center [329, 212] width 53 height 11
click at [331, 213] on input "32700000" at bounding box center [331, 215] width 4 height 4
radio input "true"
click at [302, 251] on button "Controleer" at bounding box center [259, 245] width 165 height 11
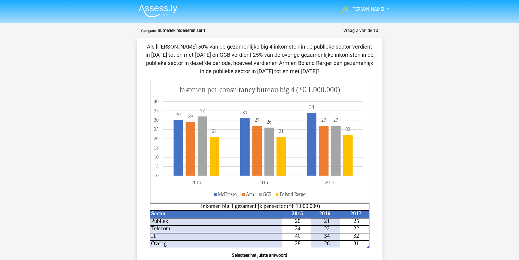
scroll to position [191, 0]
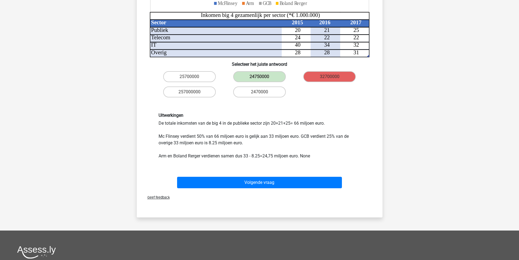
click at [261, 175] on div "Volgende vraag" at bounding box center [259, 181] width 228 height 18
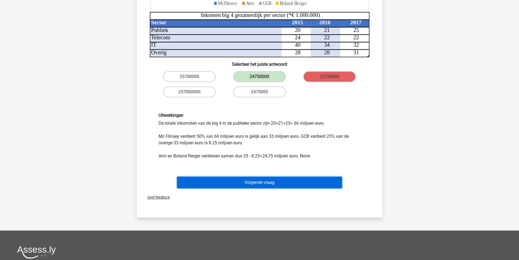
click at [267, 182] on button "Volgende vraag" at bounding box center [259, 181] width 165 height 11
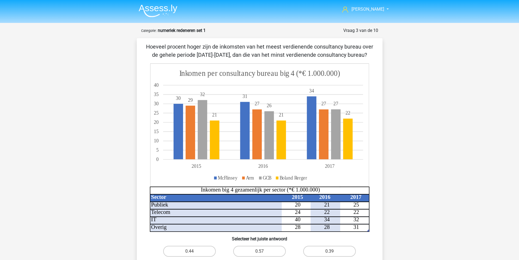
scroll to position [27, 0]
